Goal: Book appointment/travel/reservation

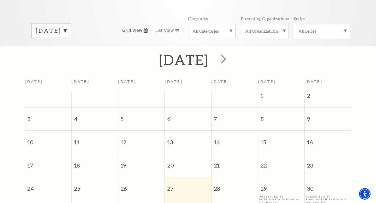
scroll to position [67, 0]
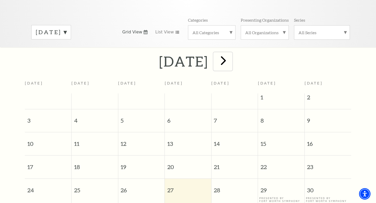
click at [231, 56] on span "next" at bounding box center [223, 60] width 15 height 15
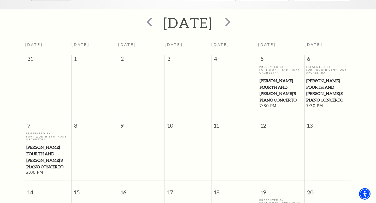
scroll to position [82, 0]
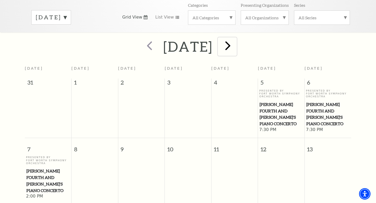
click at [235, 43] on span "next" at bounding box center [227, 45] width 15 height 15
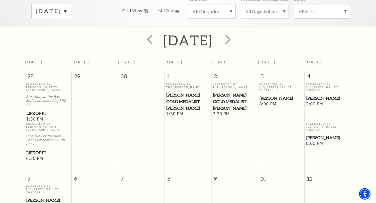
scroll to position [41, 0]
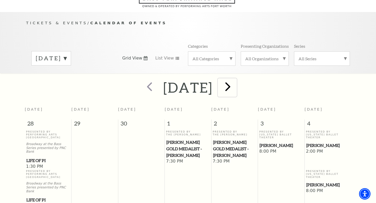
click at [235, 80] on span "next" at bounding box center [227, 86] width 15 height 15
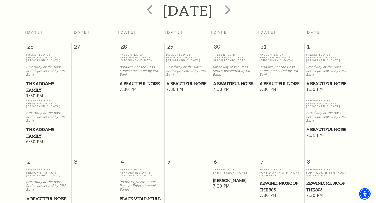
scroll to position [0, 0]
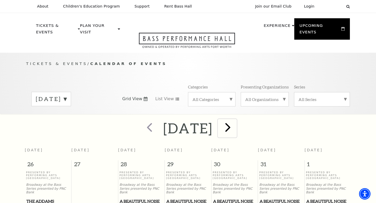
click at [235, 120] on span "next" at bounding box center [227, 127] width 15 height 15
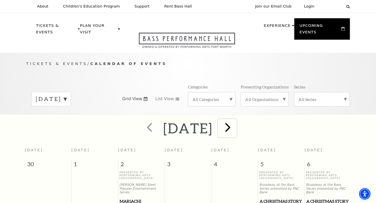
click at [235, 121] on span "next" at bounding box center [227, 127] width 15 height 15
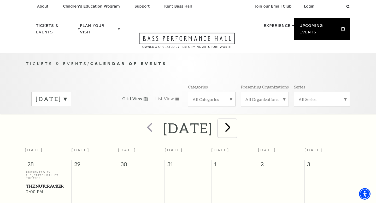
click at [235, 121] on span "next" at bounding box center [227, 127] width 15 height 15
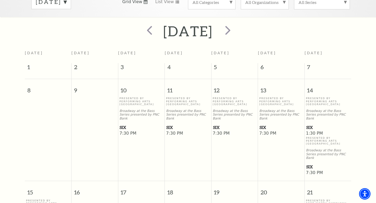
scroll to position [14, 0]
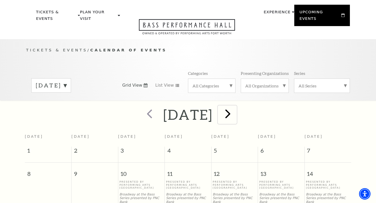
click at [235, 108] on span "next" at bounding box center [227, 113] width 15 height 15
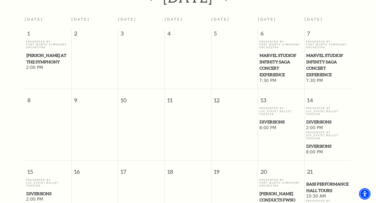
scroll to position [107, 0]
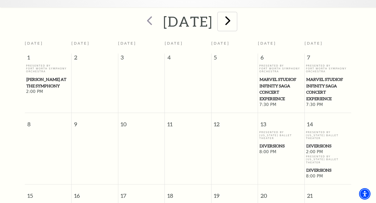
click at [235, 18] on span "next" at bounding box center [227, 20] width 15 height 15
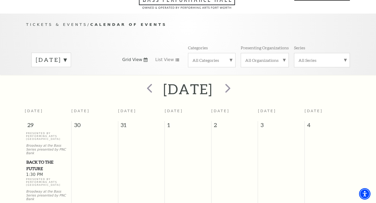
scroll to position [0, 0]
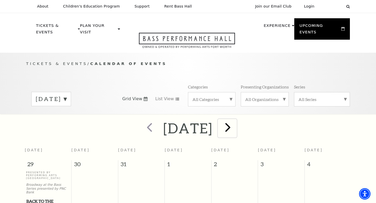
click at [235, 123] on span "next" at bounding box center [227, 127] width 15 height 15
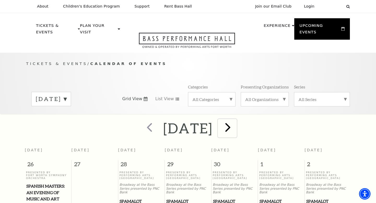
click at [235, 122] on span "next" at bounding box center [227, 127] width 15 height 15
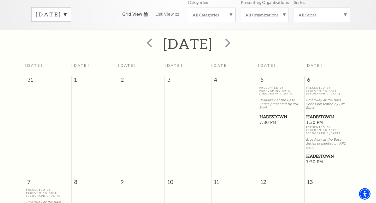
scroll to position [34, 0]
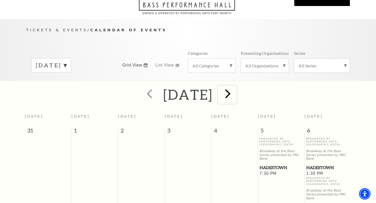
click at [235, 86] on span "next" at bounding box center [227, 93] width 15 height 15
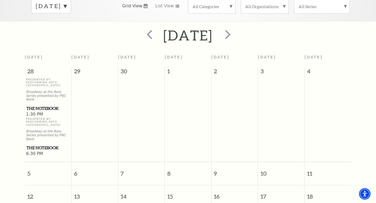
scroll to position [22, 0]
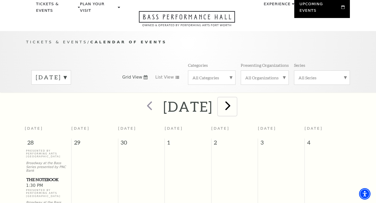
click at [235, 101] on span "next" at bounding box center [227, 105] width 15 height 15
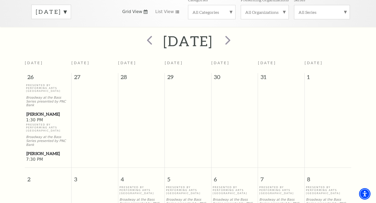
scroll to position [109, 0]
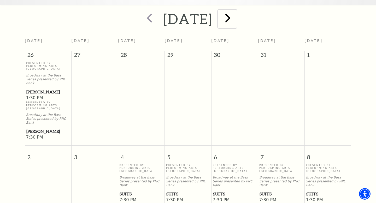
click at [235, 10] on span "next" at bounding box center [227, 17] width 15 height 15
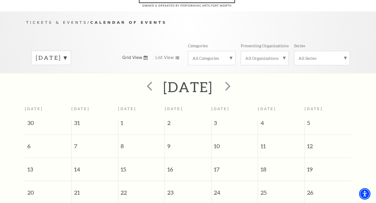
scroll to position [4, 0]
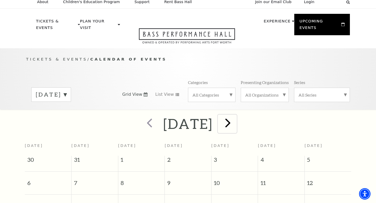
click at [235, 121] on span "next" at bounding box center [227, 122] width 15 height 15
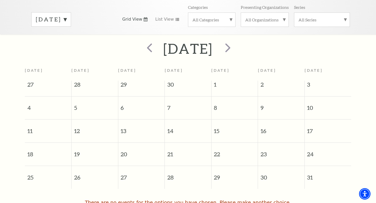
scroll to position [80, 0]
click at [235, 44] on span "next" at bounding box center [227, 47] width 15 height 15
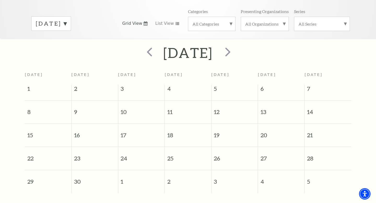
scroll to position [0, 0]
